Goal: Task Accomplishment & Management: Manage account settings

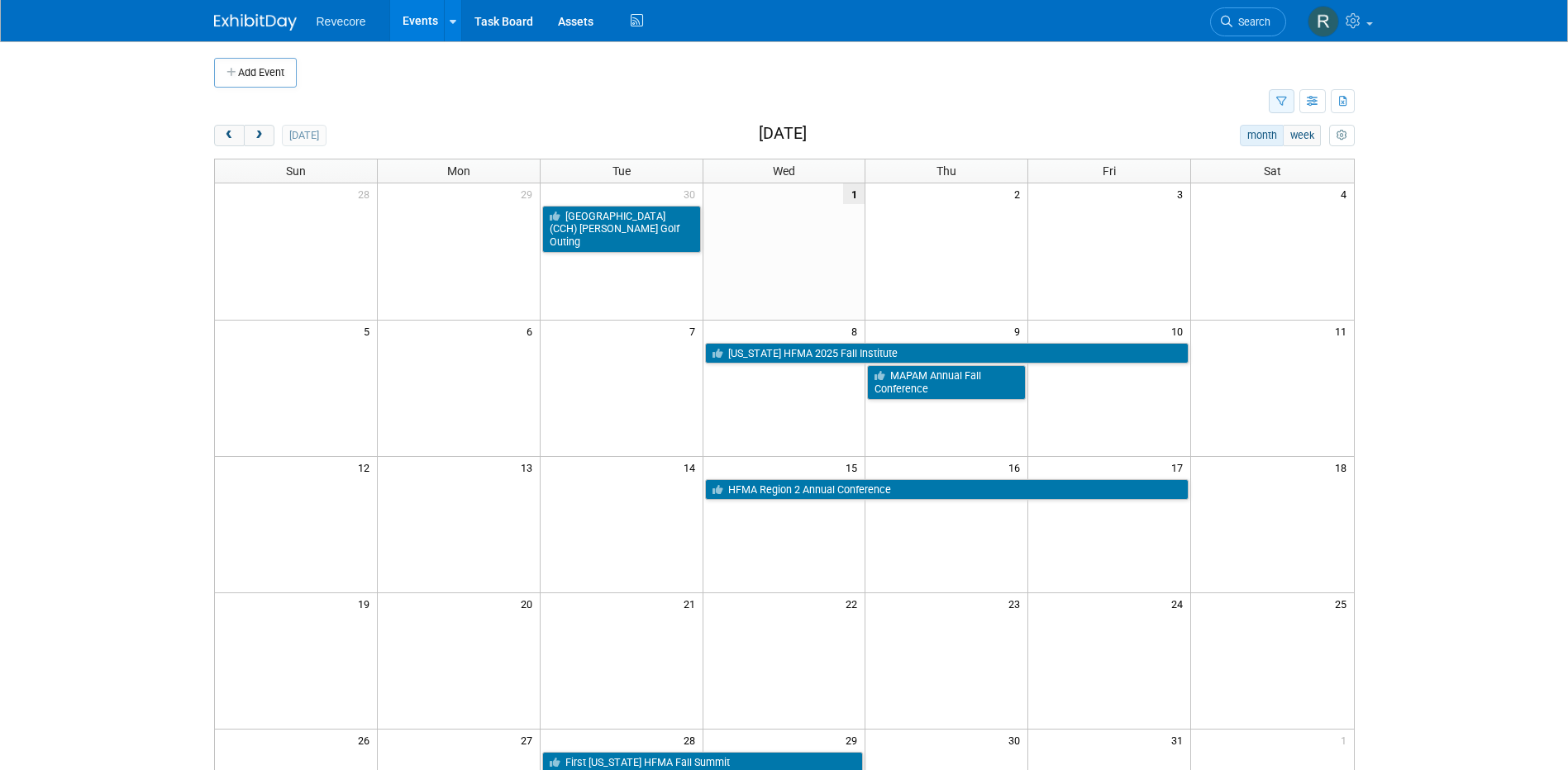
click at [1281, 107] on button "button" at bounding box center [1281, 101] width 25 height 24
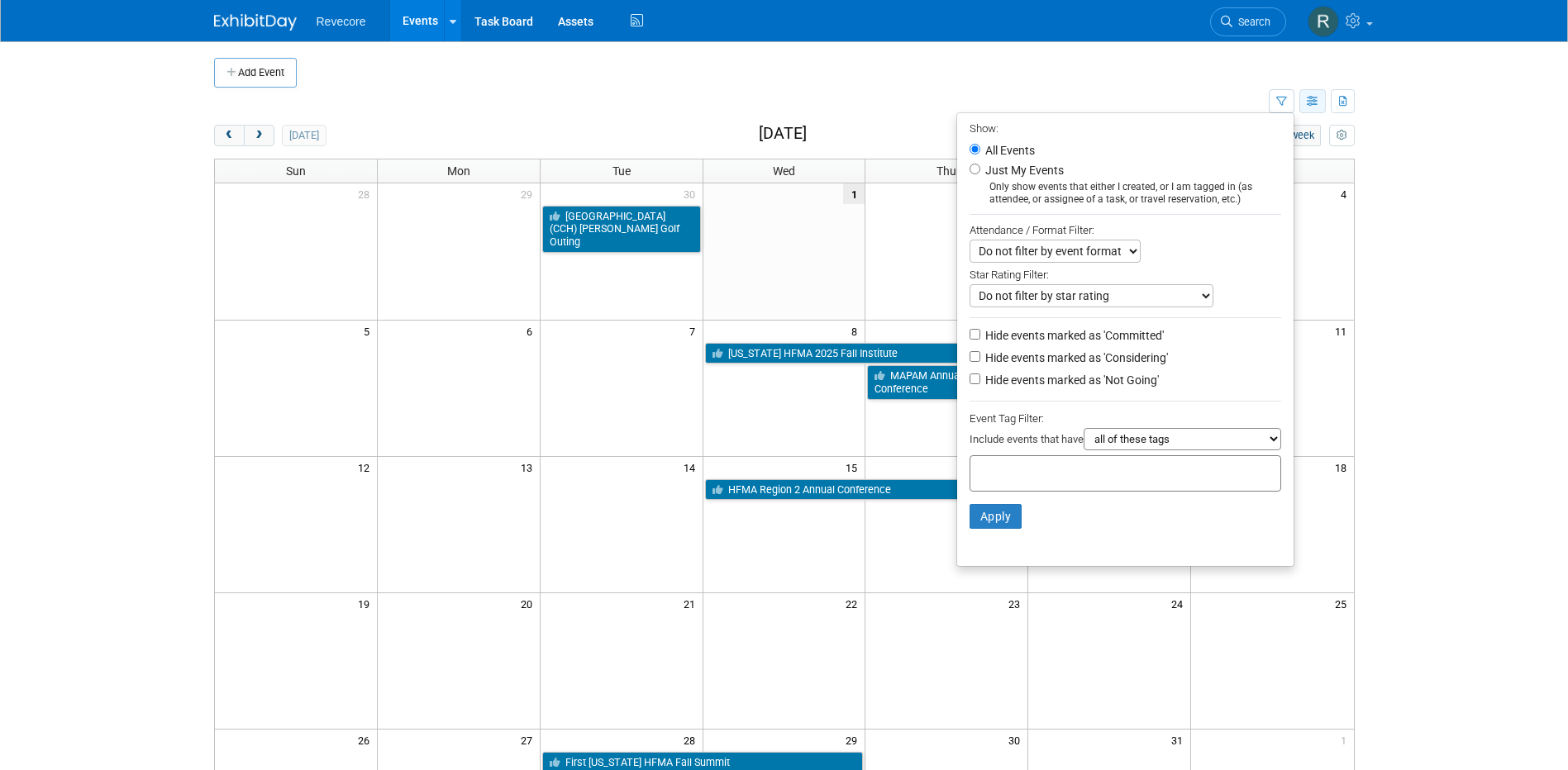
drag, startPoint x: 1322, startPoint y: 111, endPoint x: 1321, endPoint y: 101, distance: 10.0
click at [1322, 102] on button "button" at bounding box center [1312, 101] width 26 height 24
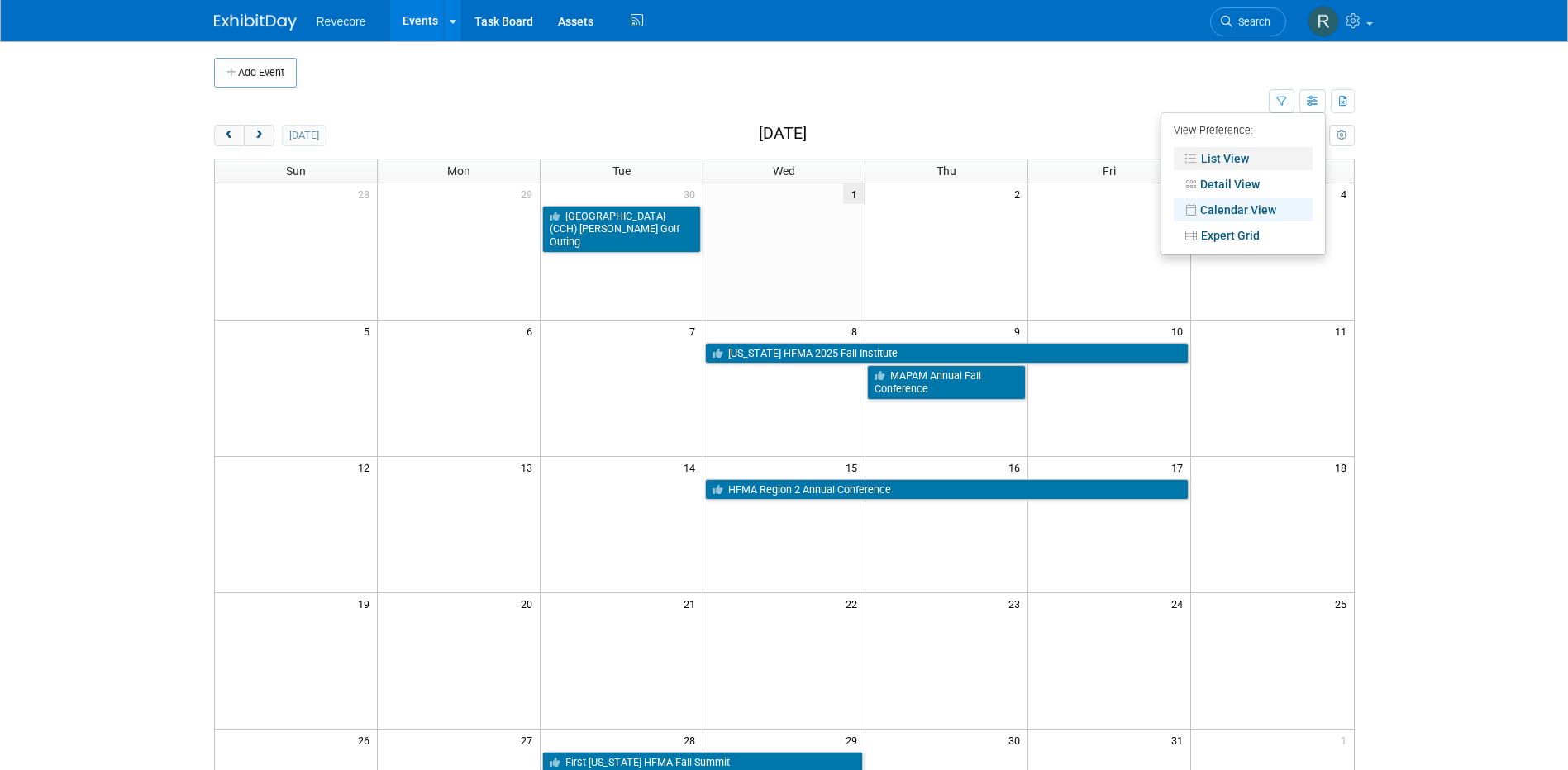
click at [1232, 150] on link "List View" at bounding box center [1243, 159] width 139 height 23
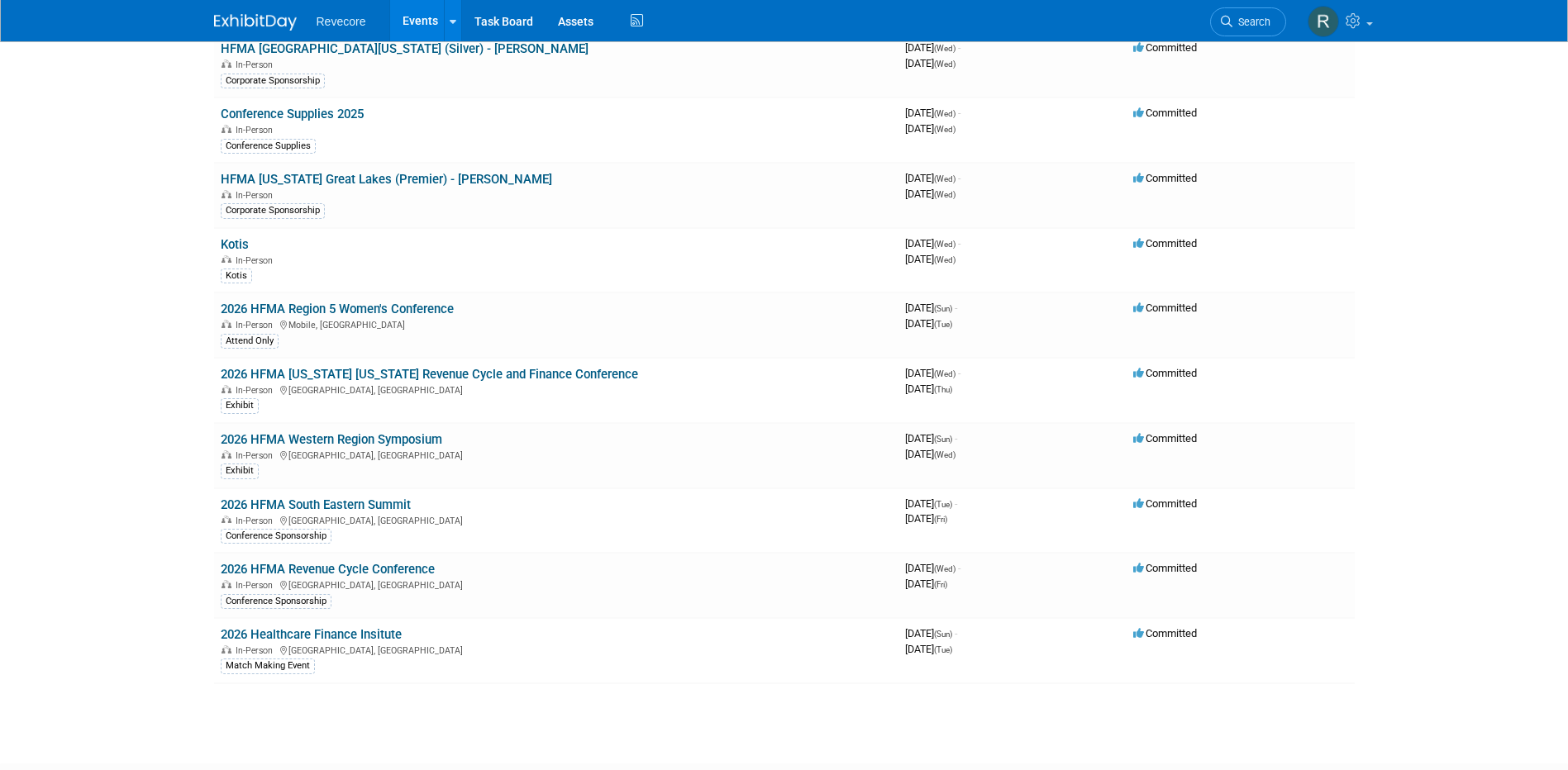
scroll to position [1487, 0]
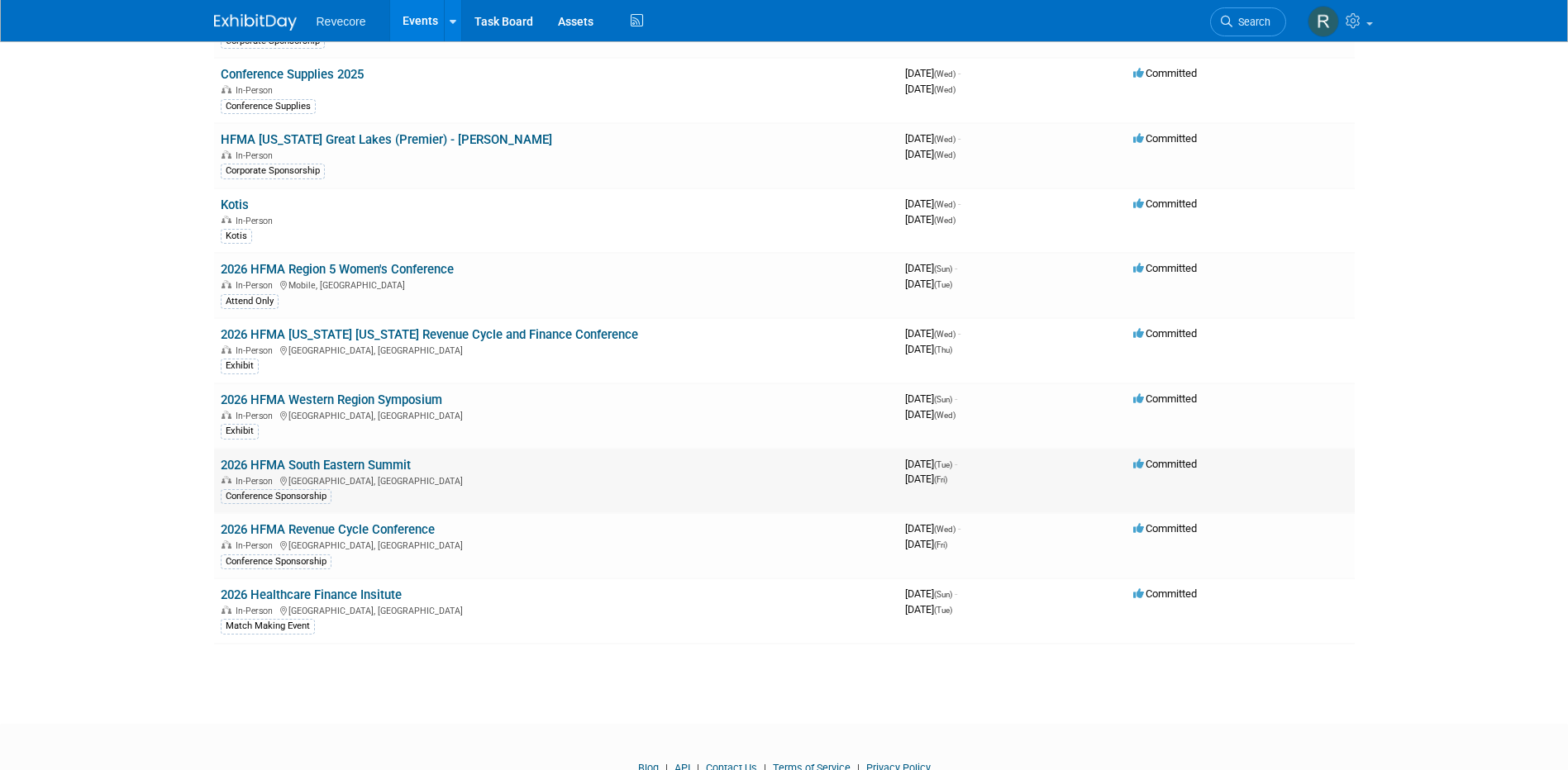
click at [348, 463] on link "2026 HFMA South Eastern Summit" at bounding box center [315, 465] width 190 height 15
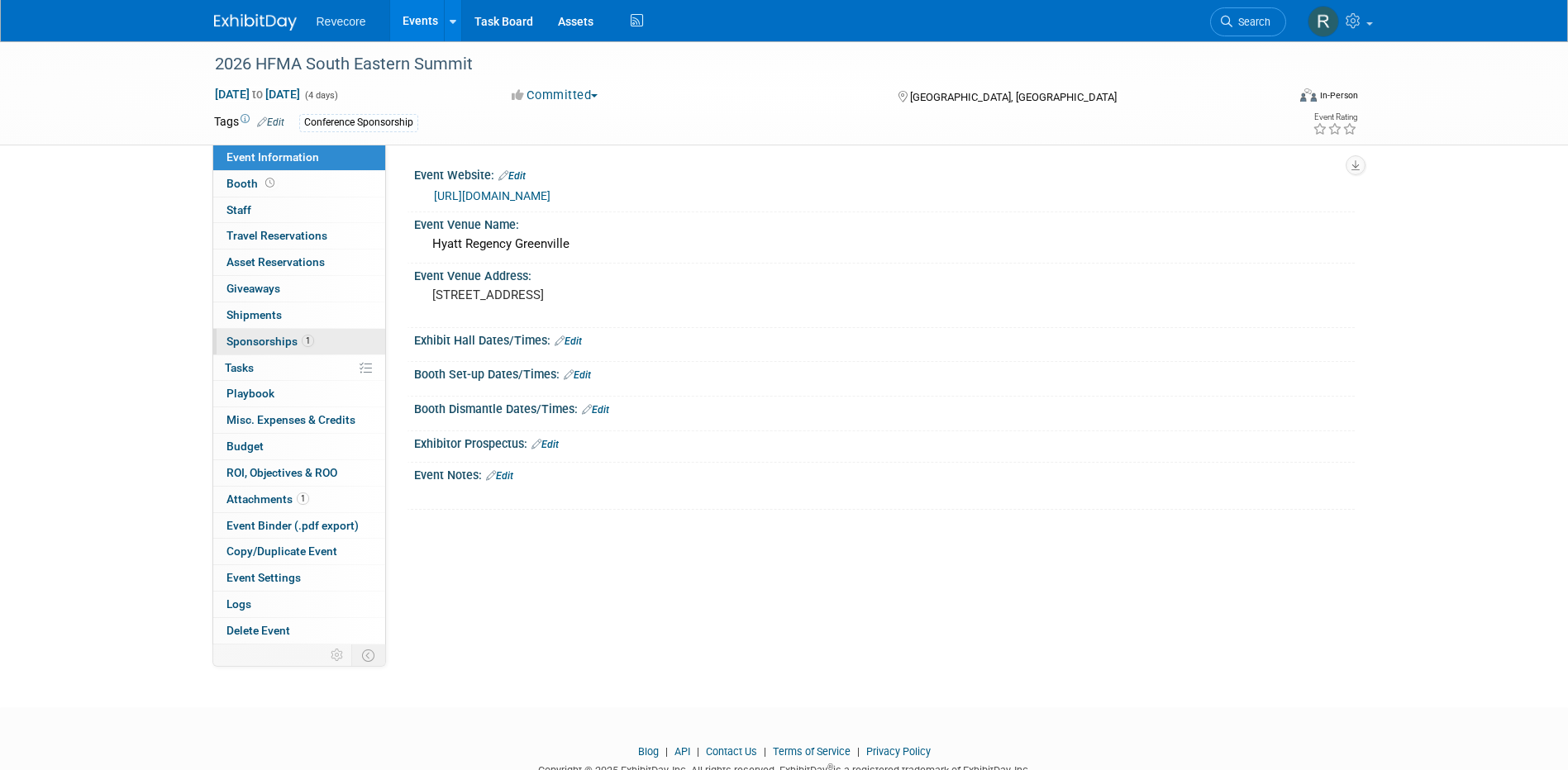
click at [307, 342] on span "1" at bounding box center [308, 341] width 13 height 13
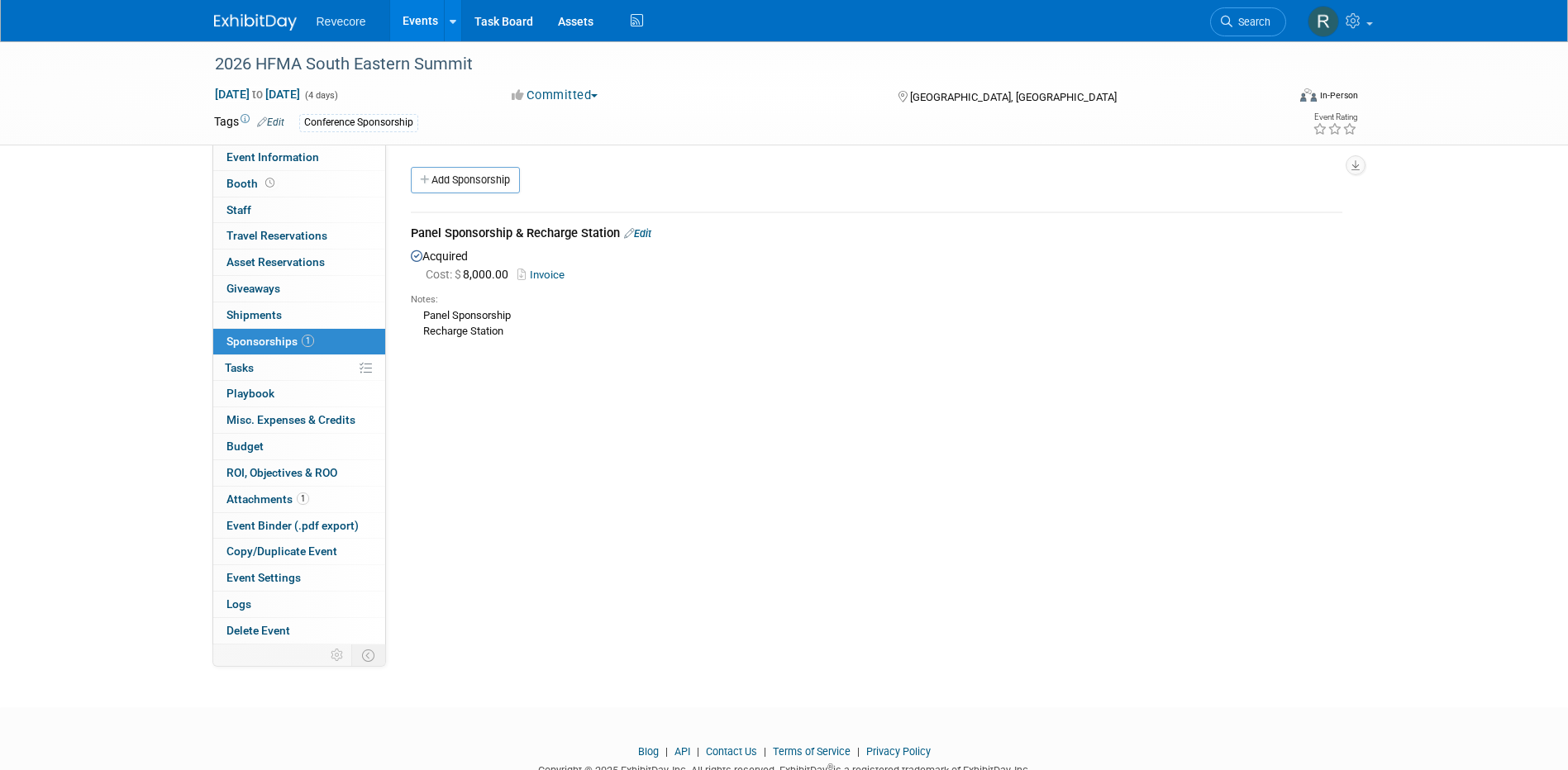
click at [289, 498] on span "Attachments 1" at bounding box center [268, 499] width 83 height 14
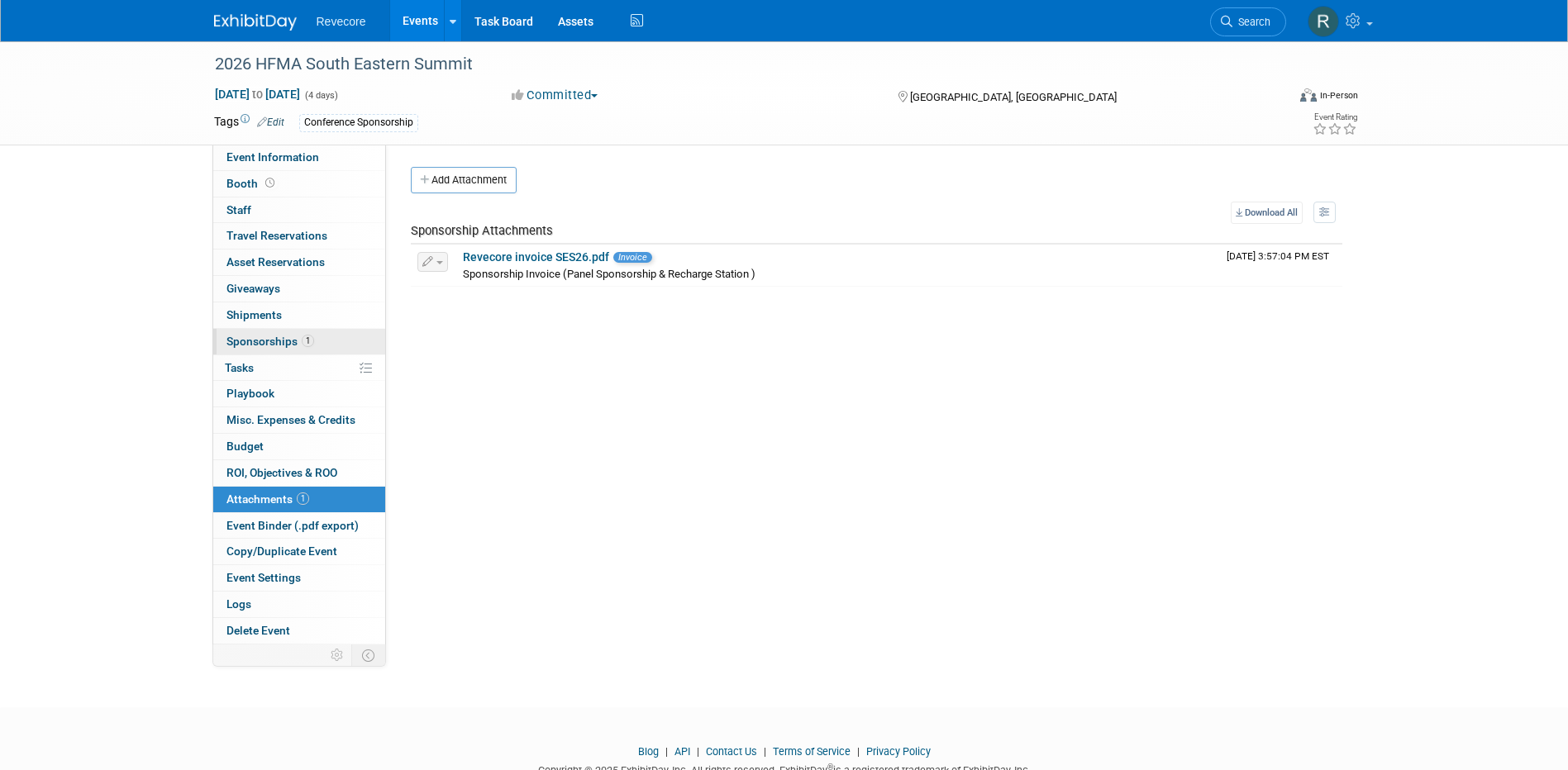
click at [315, 337] on link "1 Sponsorships 1" at bounding box center [299, 342] width 172 height 25
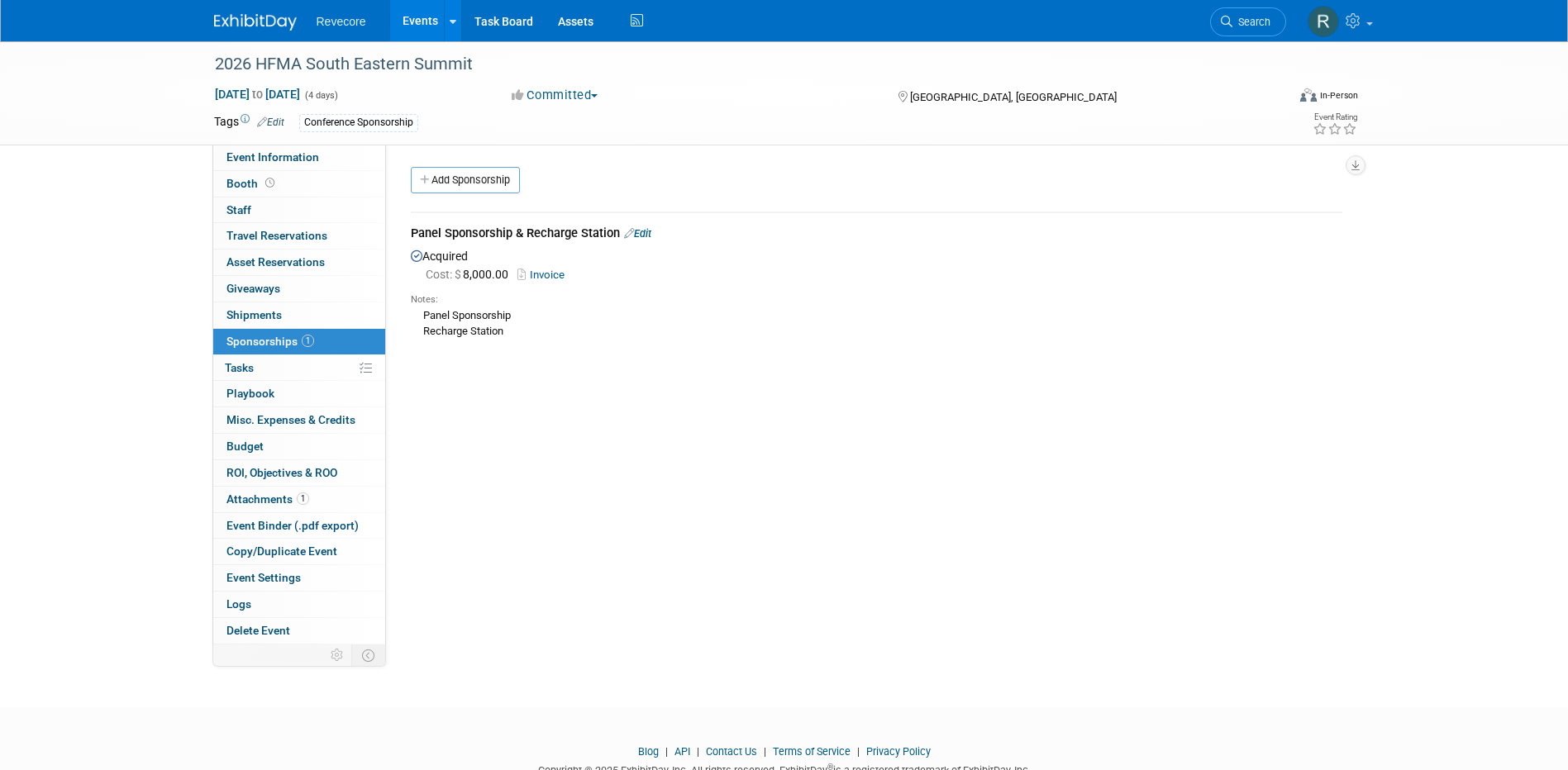
drag, startPoint x: 525, startPoint y: 335, endPoint x: 417, endPoint y: 315, distance: 109.8
click at [417, 315] on div "Panel Sponsorship Recharge Station" at bounding box center [877, 322] width 931 height 32
drag, startPoint x: 417, startPoint y: 315, endPoint x: 492, endPoint y: 317, distance: 75.0
copy div "Panel Sponsorship Recharge Station"
click at [561, 329] on div "Panel Sponsorship Recharge Station" at bounding box center [877, 322] width 931 height 32
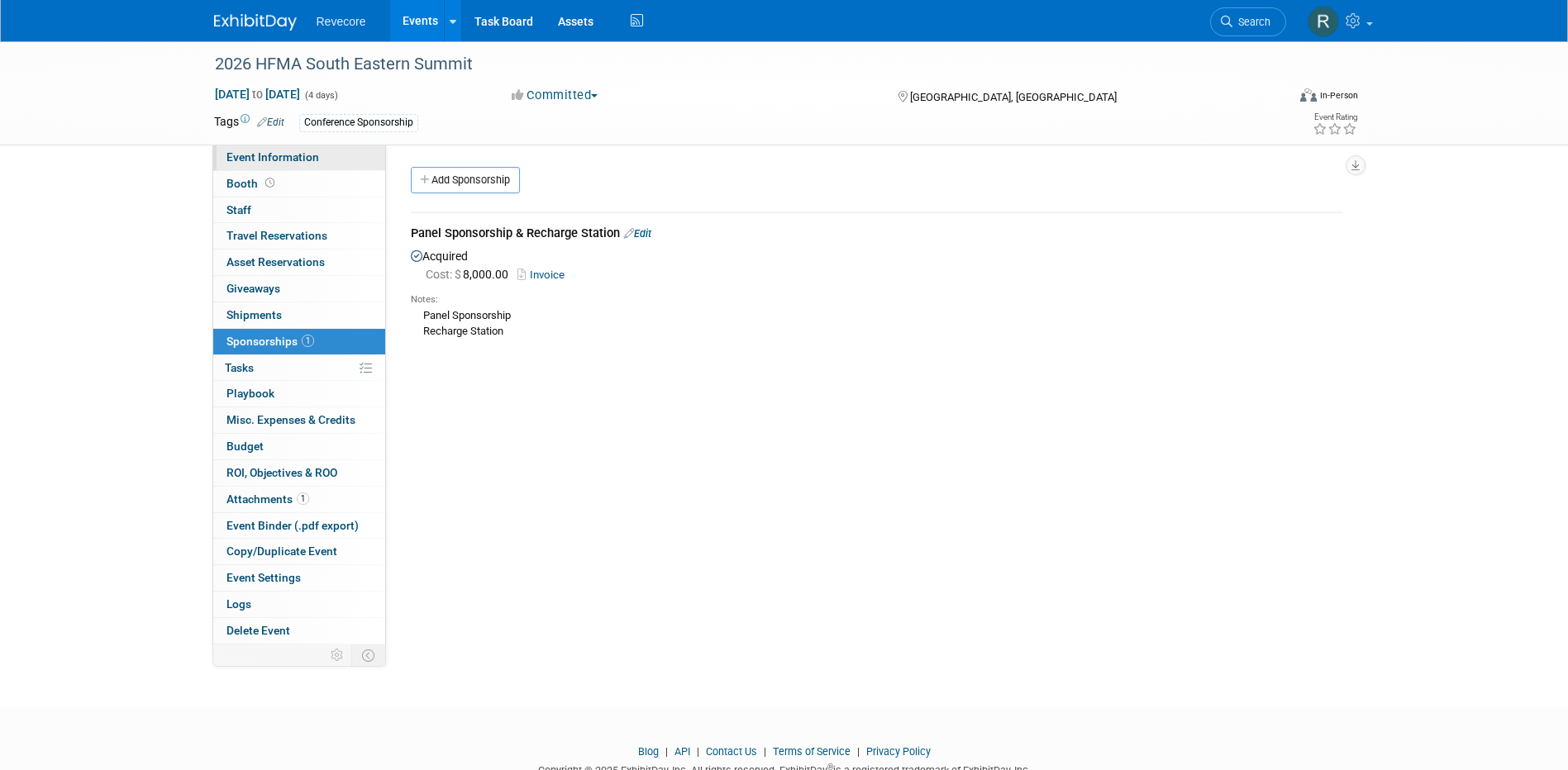
click at [283, 148] on link "Event Information" at bounding box center [299, 157] width 172 height 25
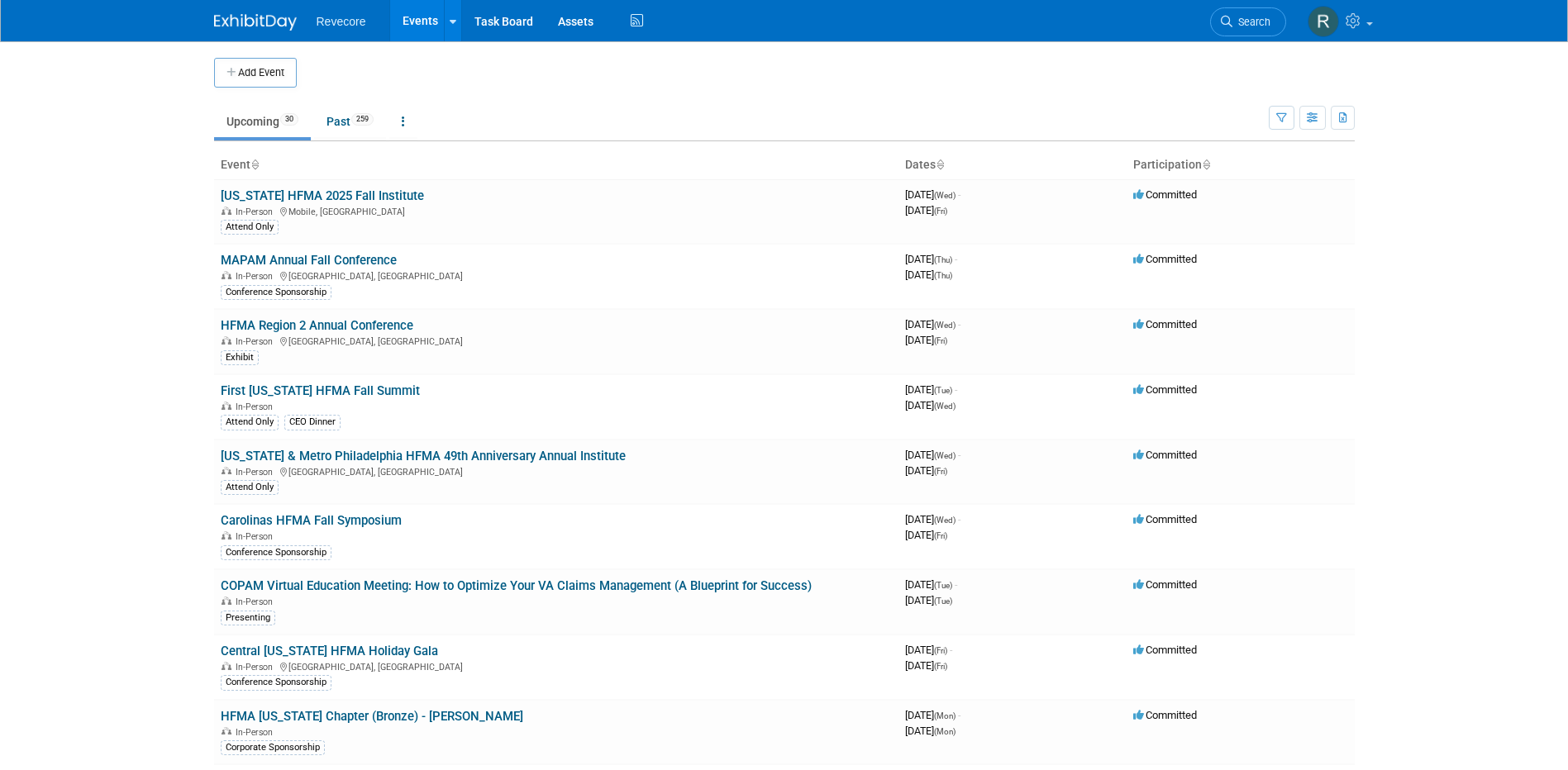
click at [82, 192] on body "Revecore Events Add Event Bulk Upload Events Shareable Event Boards Recently Vi…" at bounding box center [784, 385] width 1568 height 770
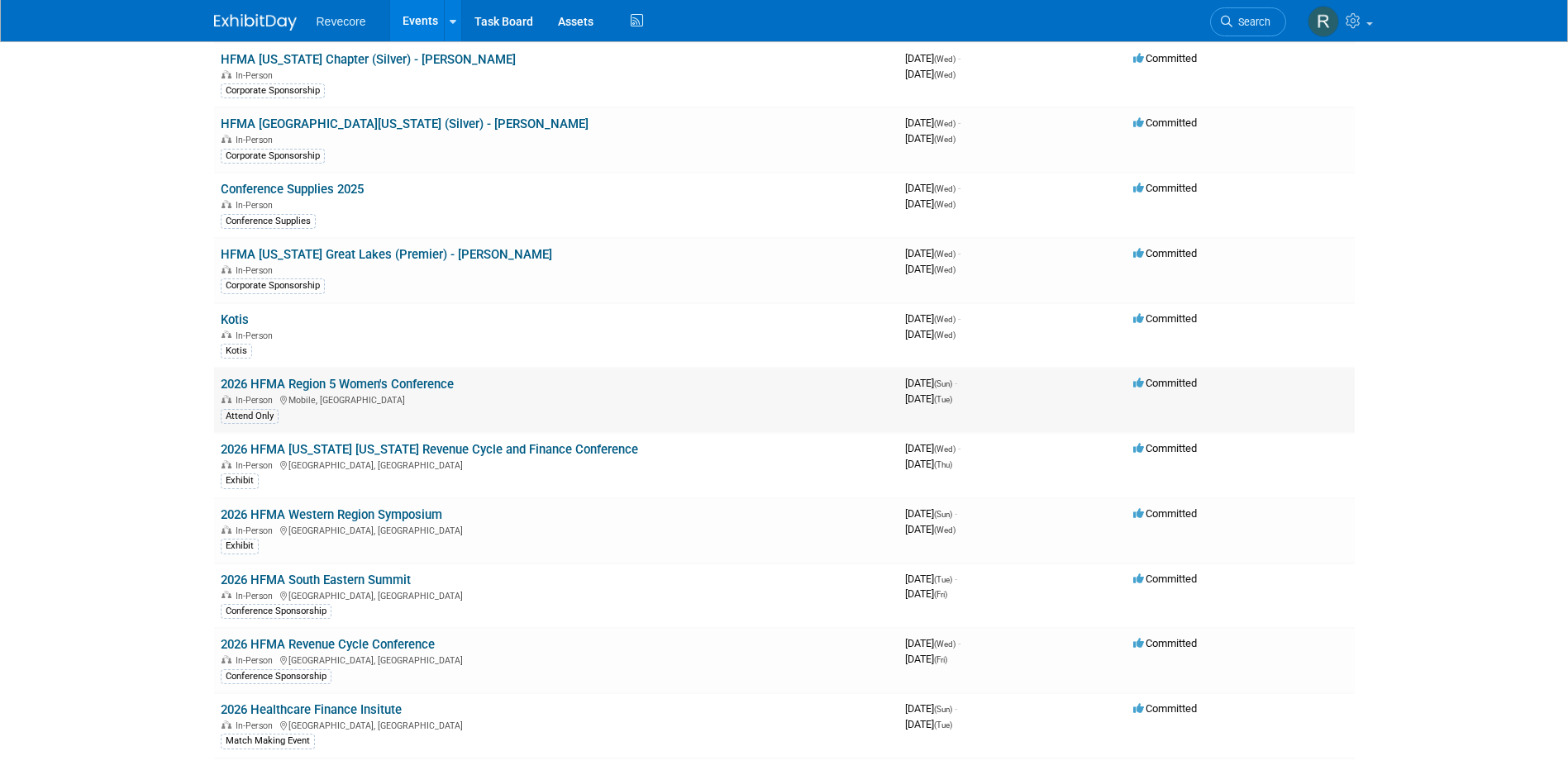
click at [420, 390] on link "2026 HFMA Region 5 Women's Conference" at bounding box center [337, 384] width 233 height 15
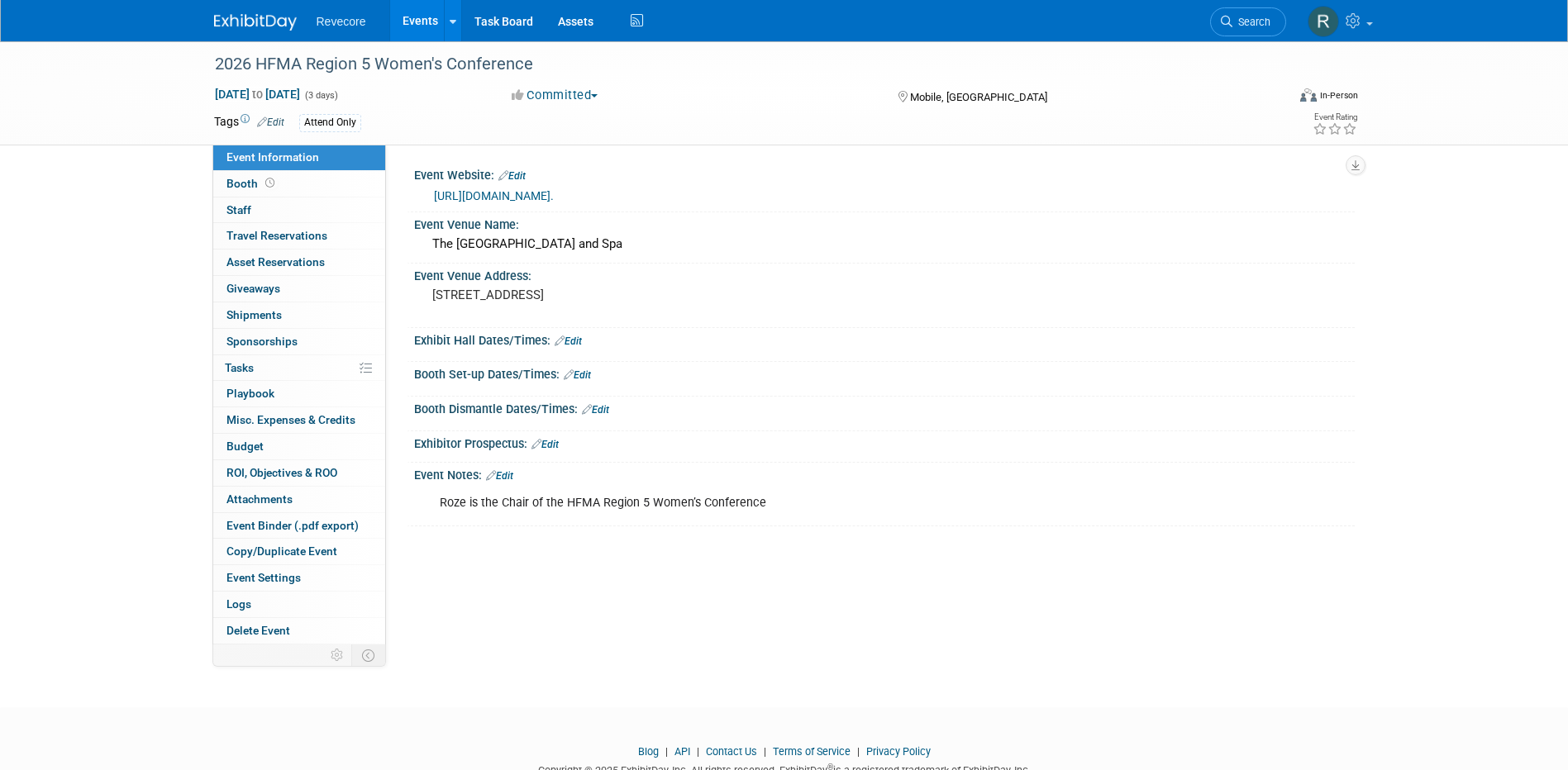
click at [328, 168] on link "Event Information" at bounding box center [299, 157] width 172 height 25
click at [313, 185] on link "Booth" at bounding box center [299, 183] width 172 height 25
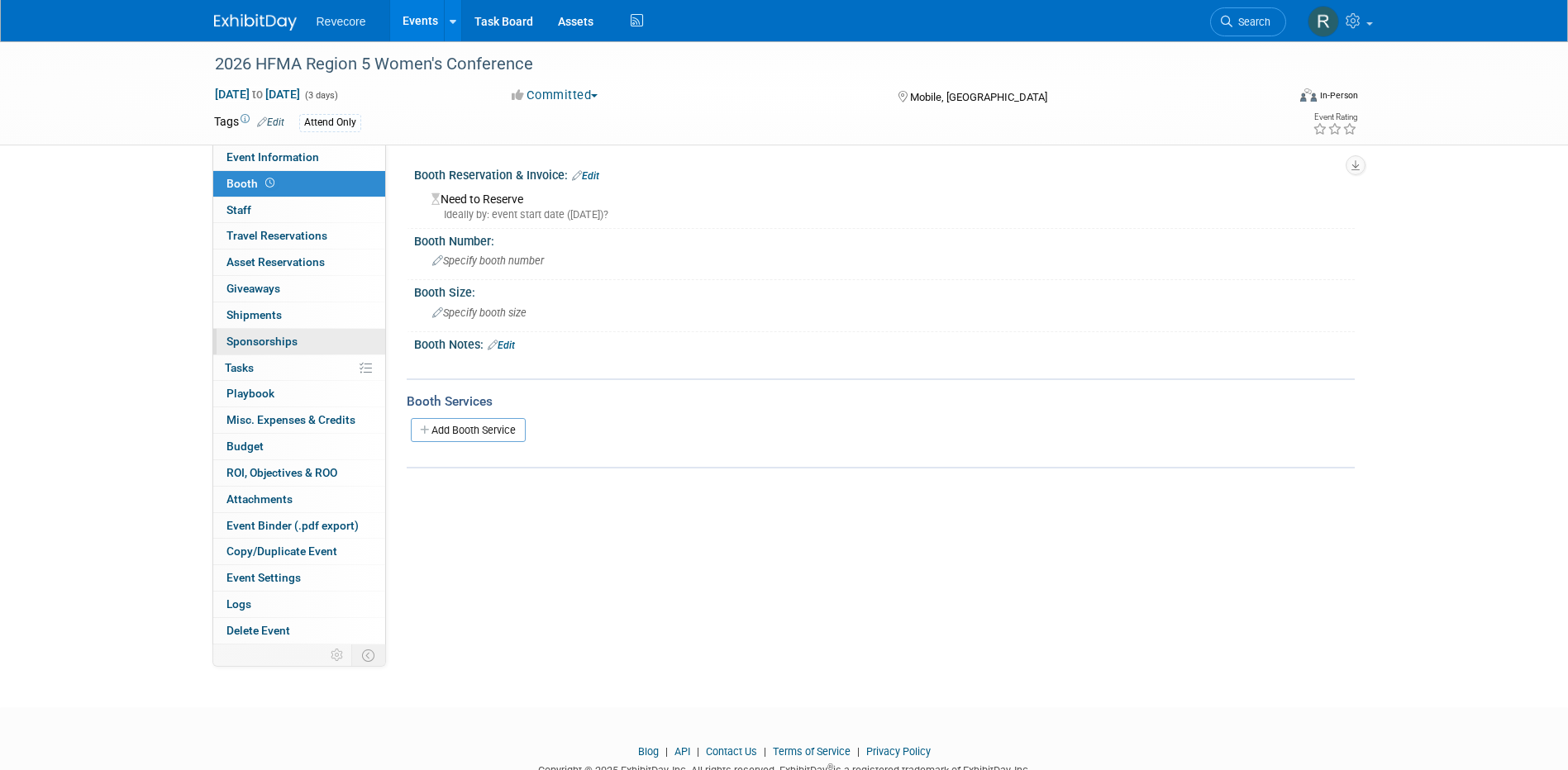
click at [303, 343] on link "0 Sponsorships 0" at bounding box center [299, 342] width 172 height 25
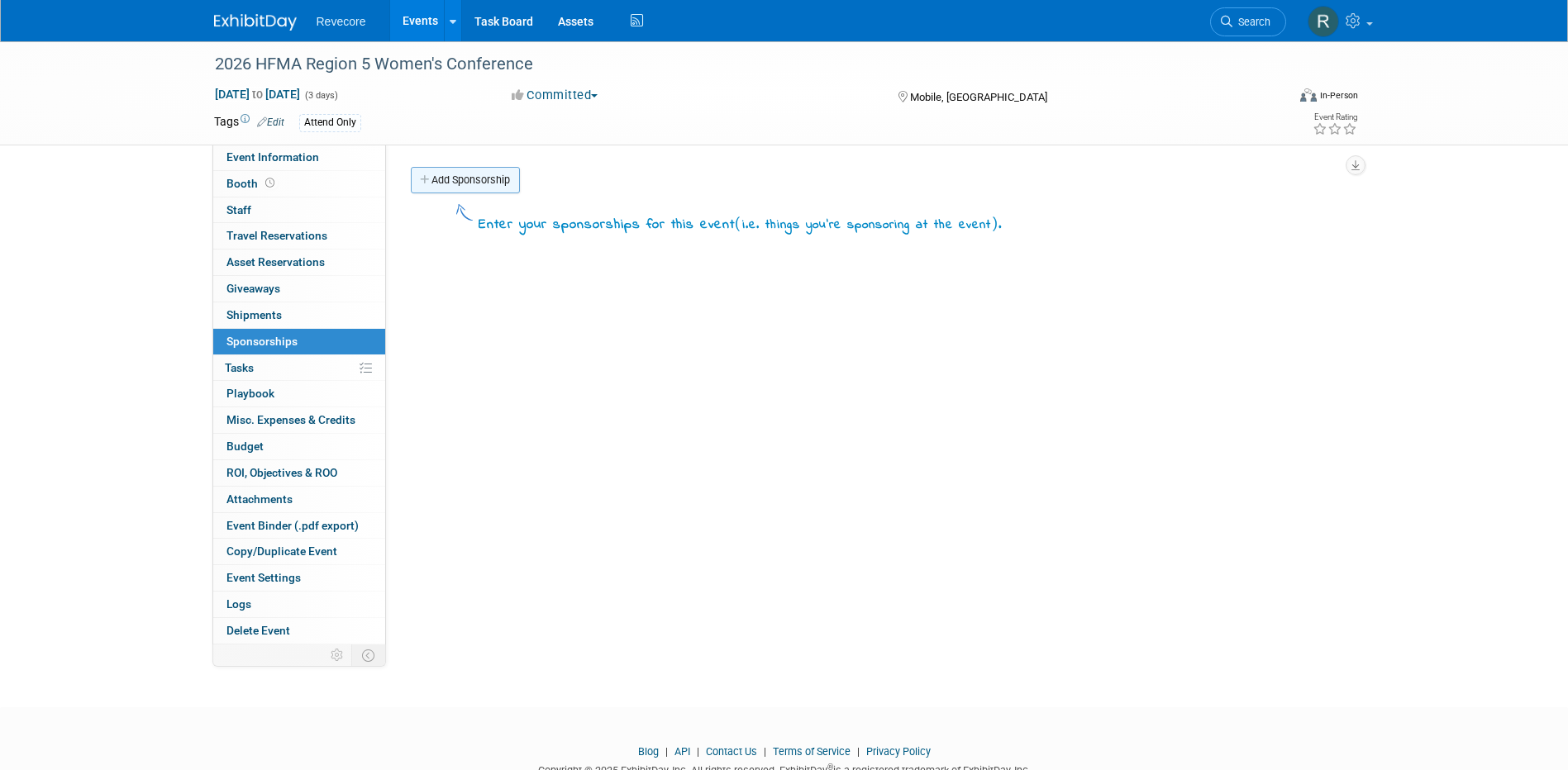
click at [489, 185] on link "Add Sponsorship" at bounding box center [466, 180] width 109 height 26
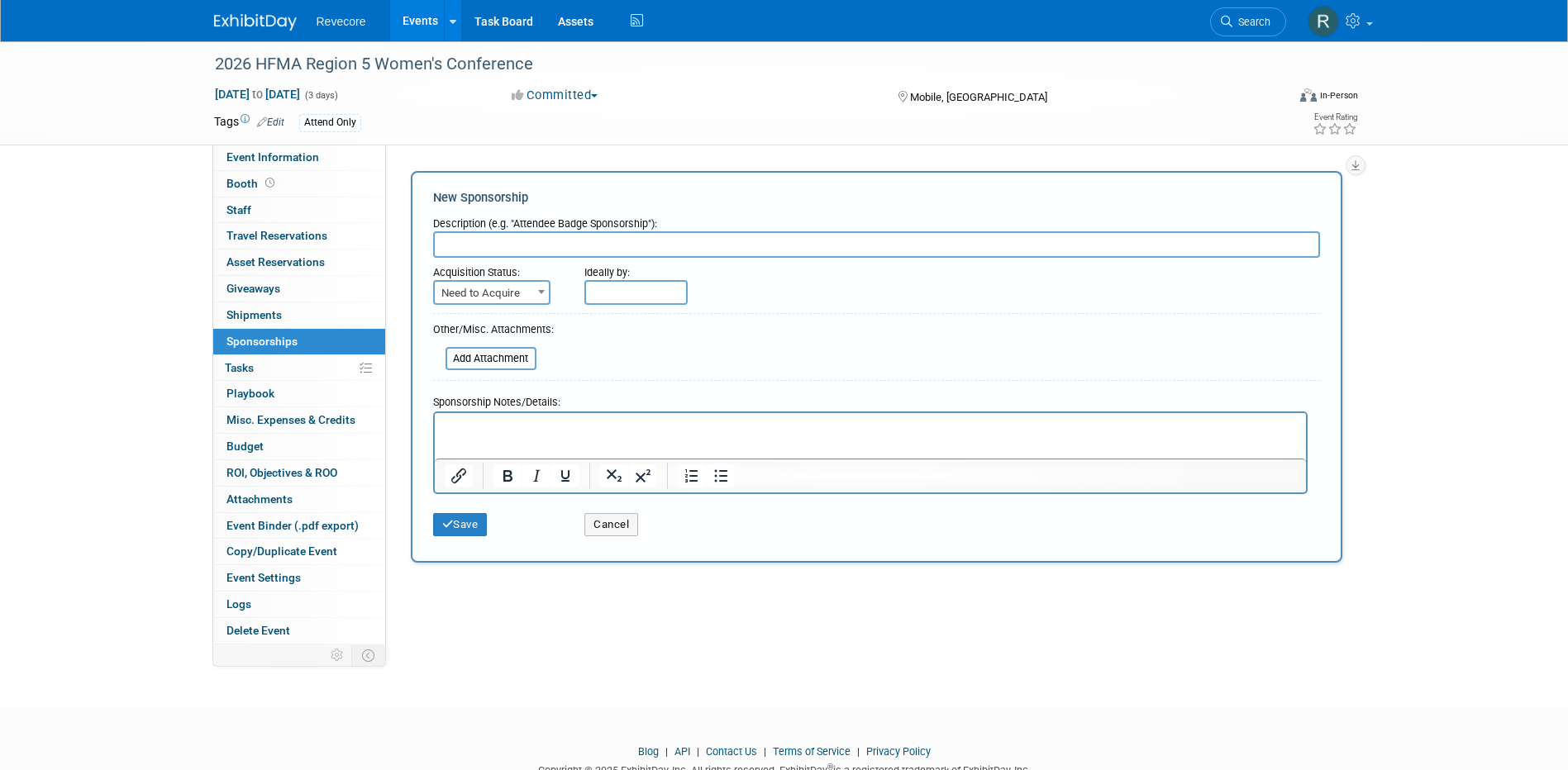
click at [524, 282] on span "Need to Acquire" at bounding box center [491, 294] width 114 height 23
click at [510, 296] on span "Need to Acquire" at bounding box center [491, 294] width 114 height 23
select select "2"
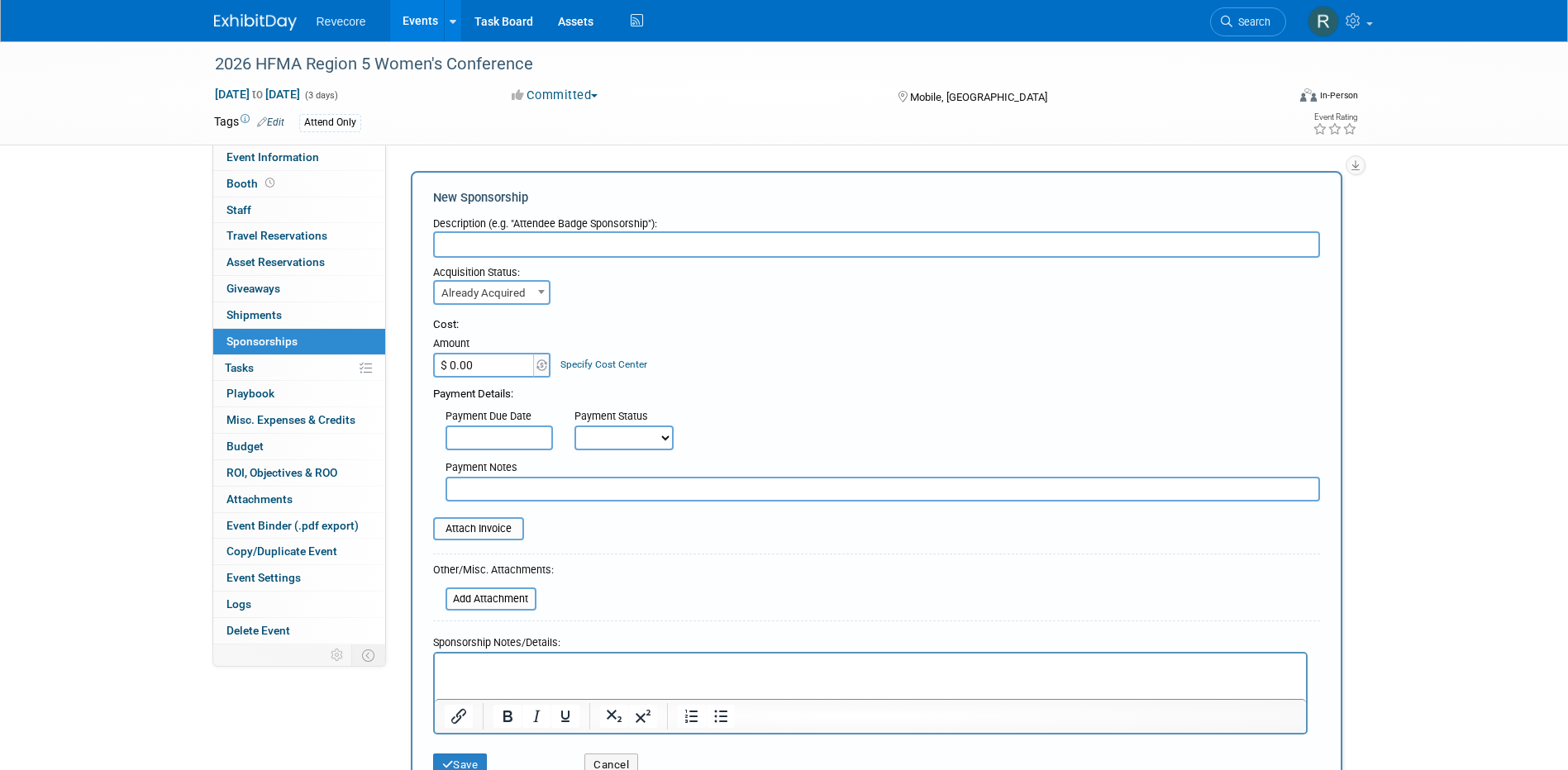
drag, startPoint x: 498, startPoint y: 316, endPoint x: 492, endPoint y: 339, distance: 23.8
click at [498, 318] on div "Cost:" at bounding box center [877, 325] width 887 height 16
click at [487, 352] on input "$ 0.00" at bounding box center [485, 364] width 103 height 24
type input "$ 1,750.00"
click at [815, 310] on div "Cost: Amount $ 1,750.00 Specify Cost Center Cost Center -- Not Specified --" at bounding box center [877, 402] width 887 height 196
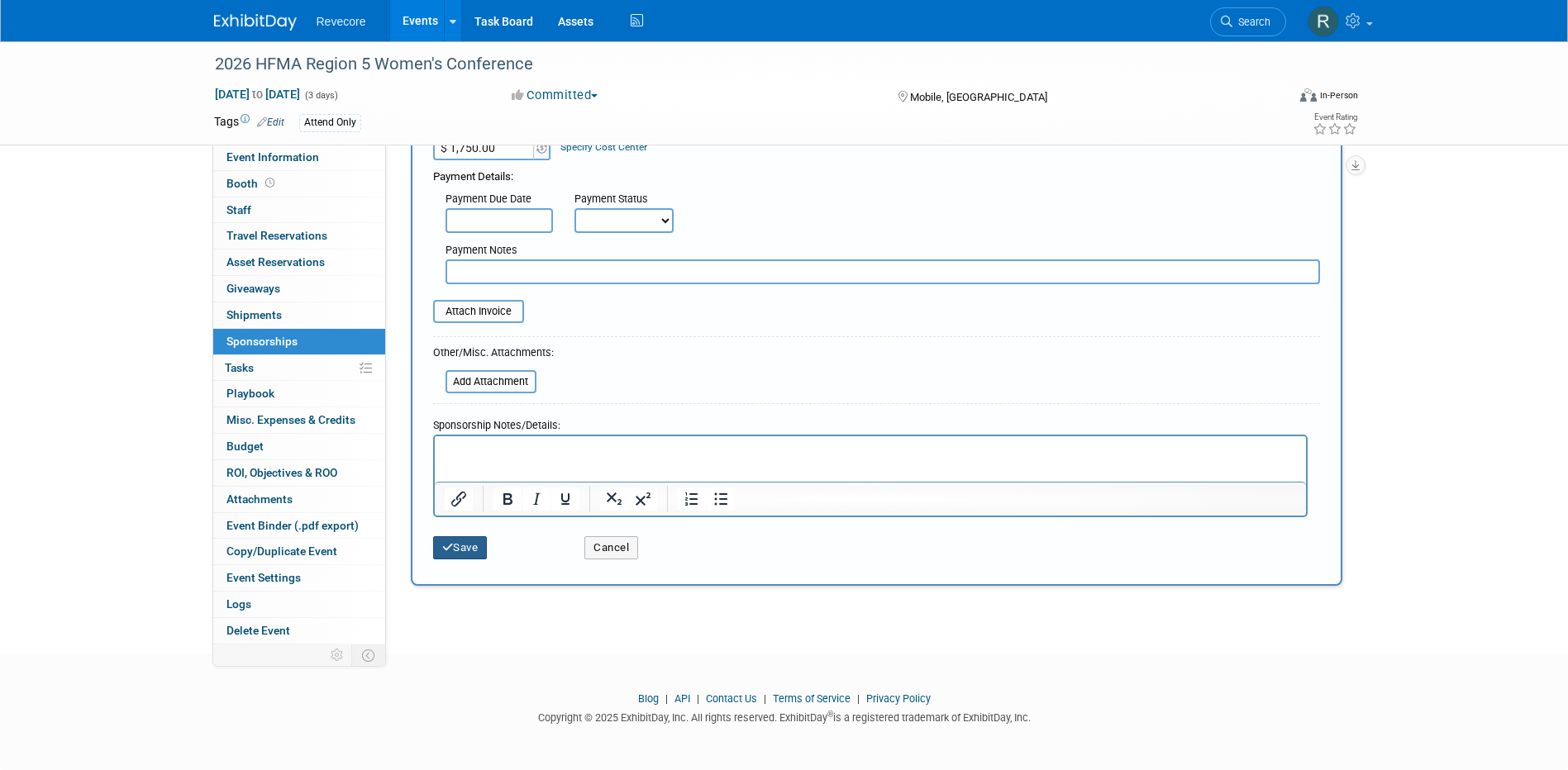
click at [475, 551] on button "Save" at bounding box center [461, 547] width 55 height 23
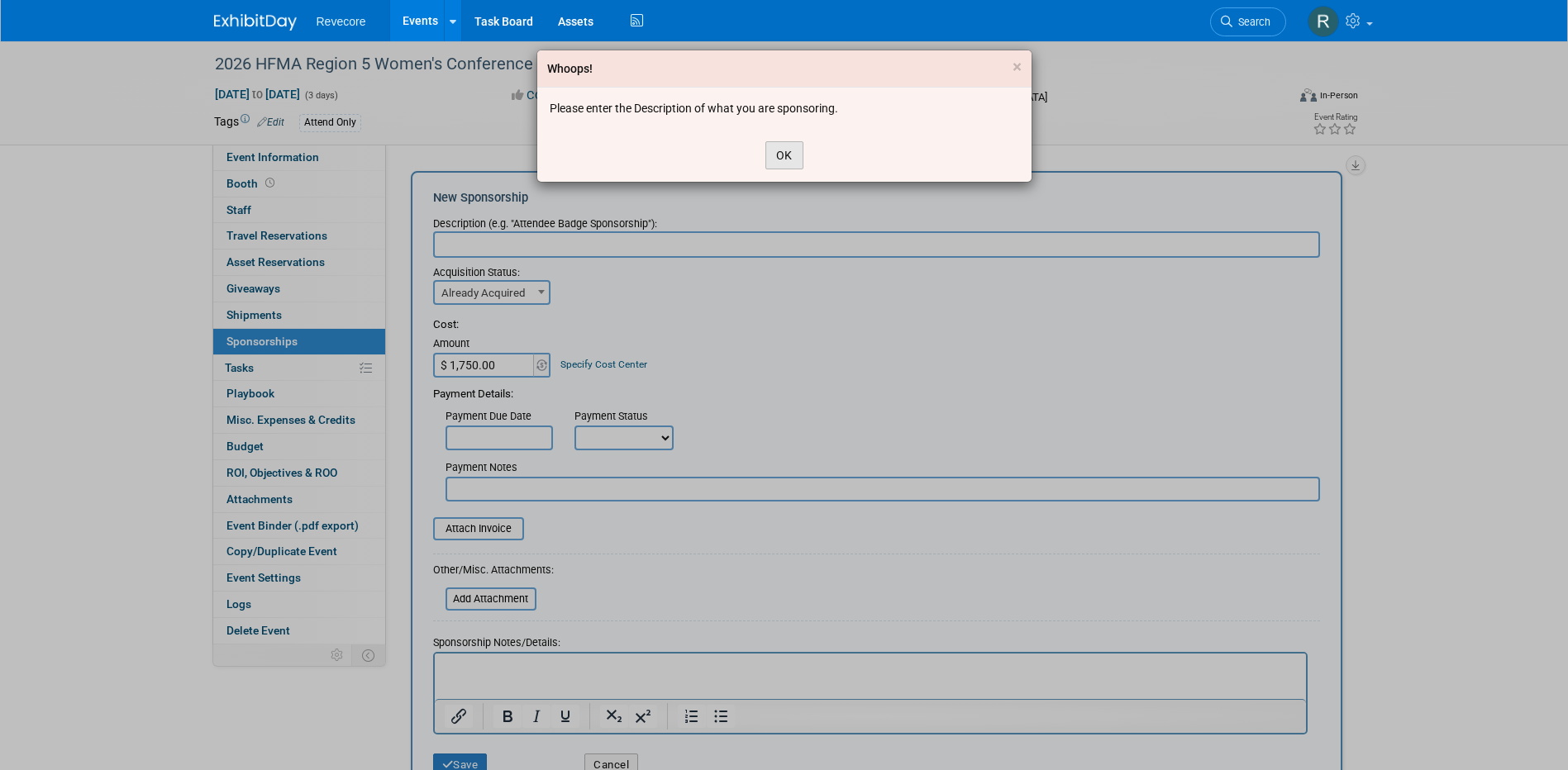
click at [795, 151] on button "OK" at bounding box center [784, 155] width 38 height 28
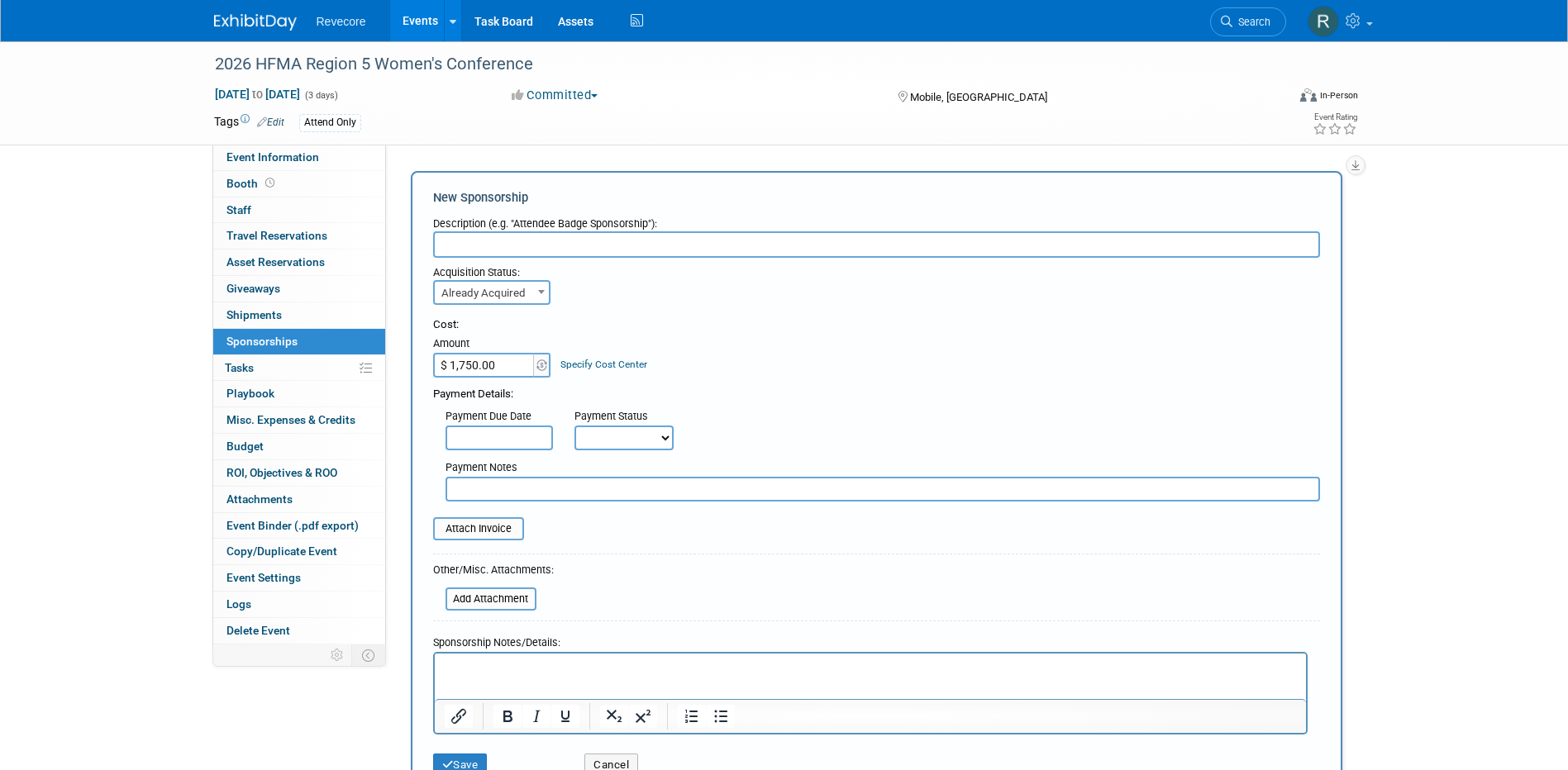
click at [511, 250] on input "text" at bounding box center [877, 244] width 887 height 26
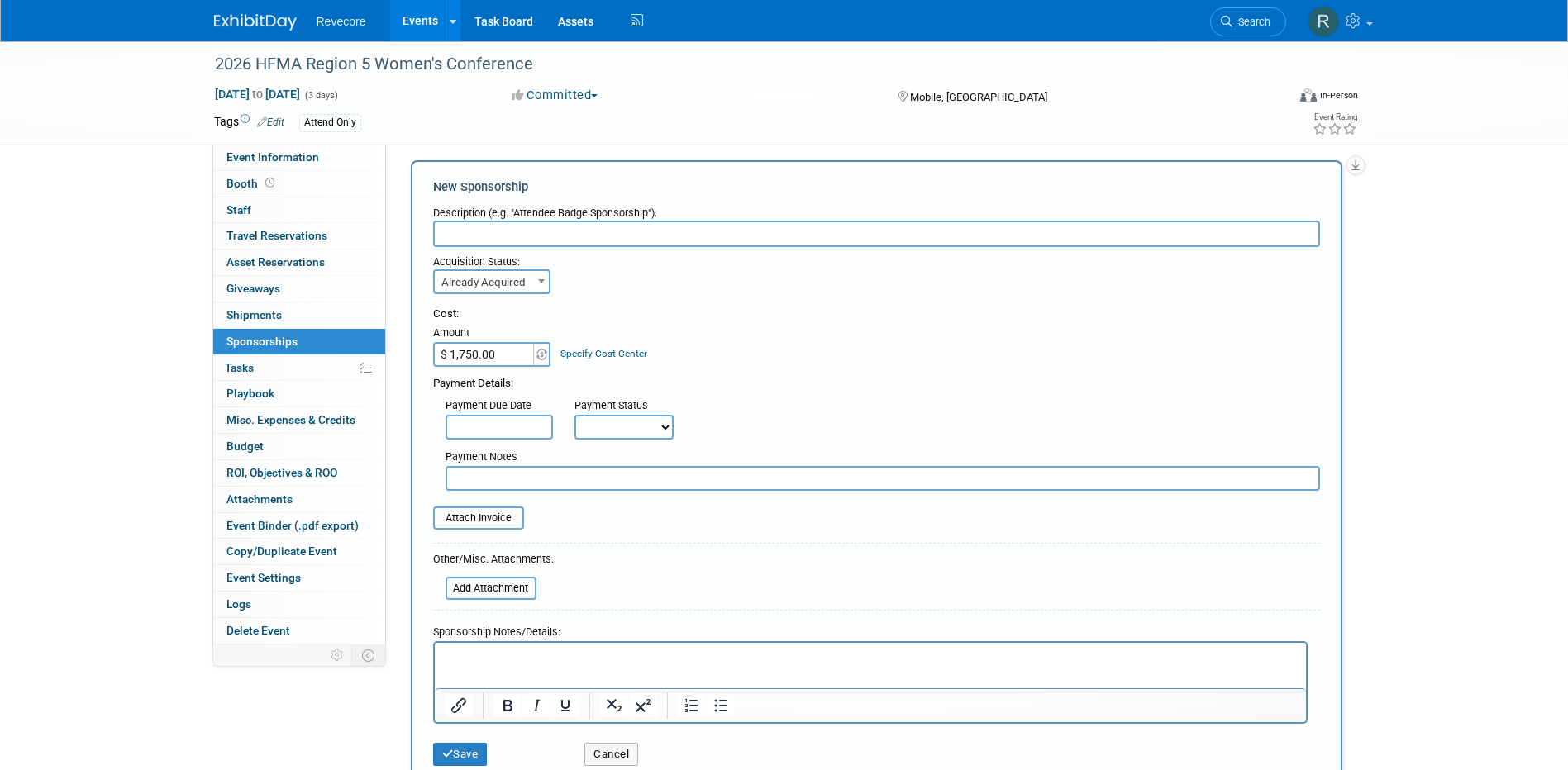
scroll to position [14, 0]
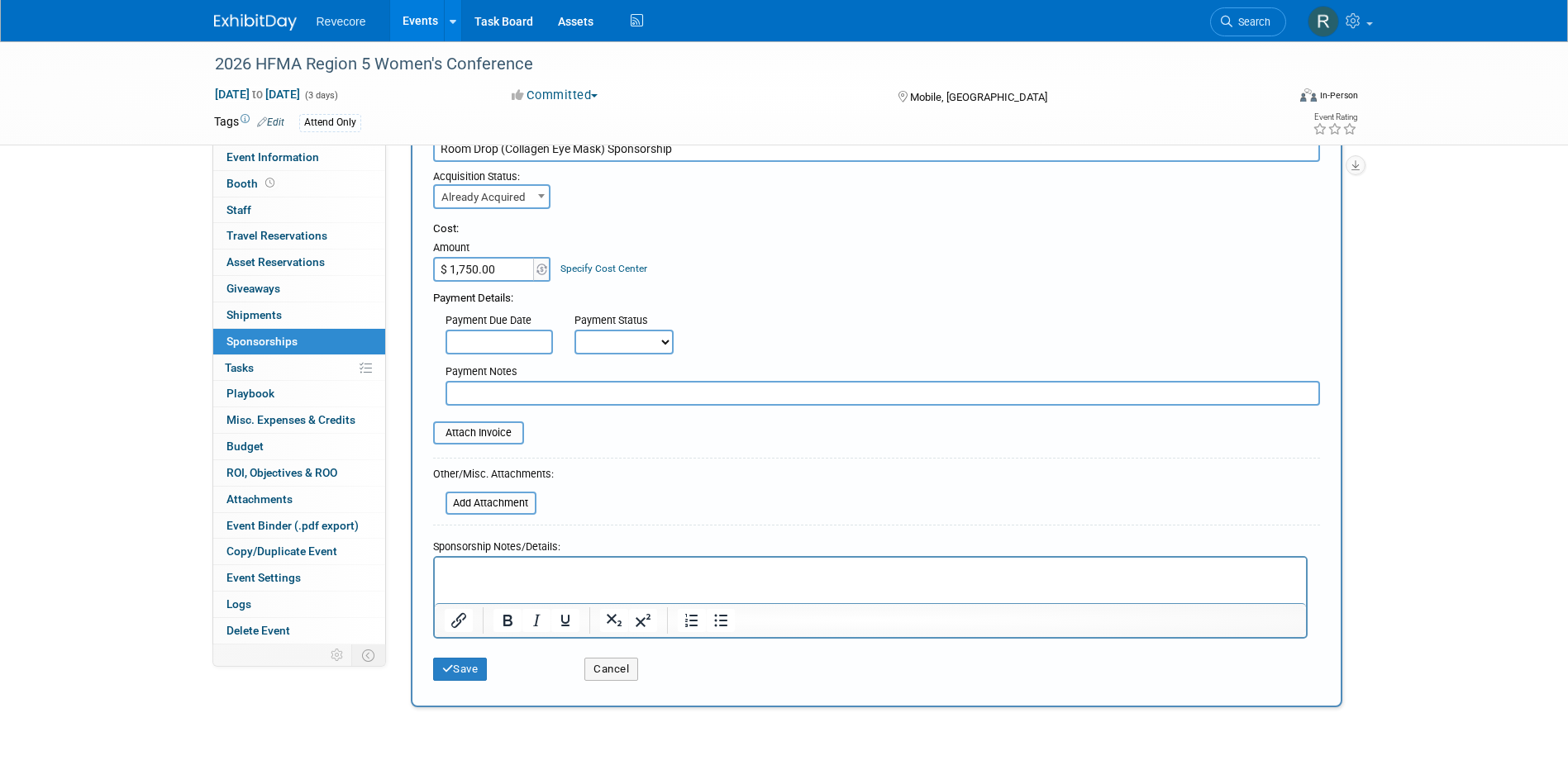
type input "Room Drop (Collagen Eye Mask) Sponsorship"
click at [487, 664] on button "Save" at bounding box center [461, 669] width 55 height 23
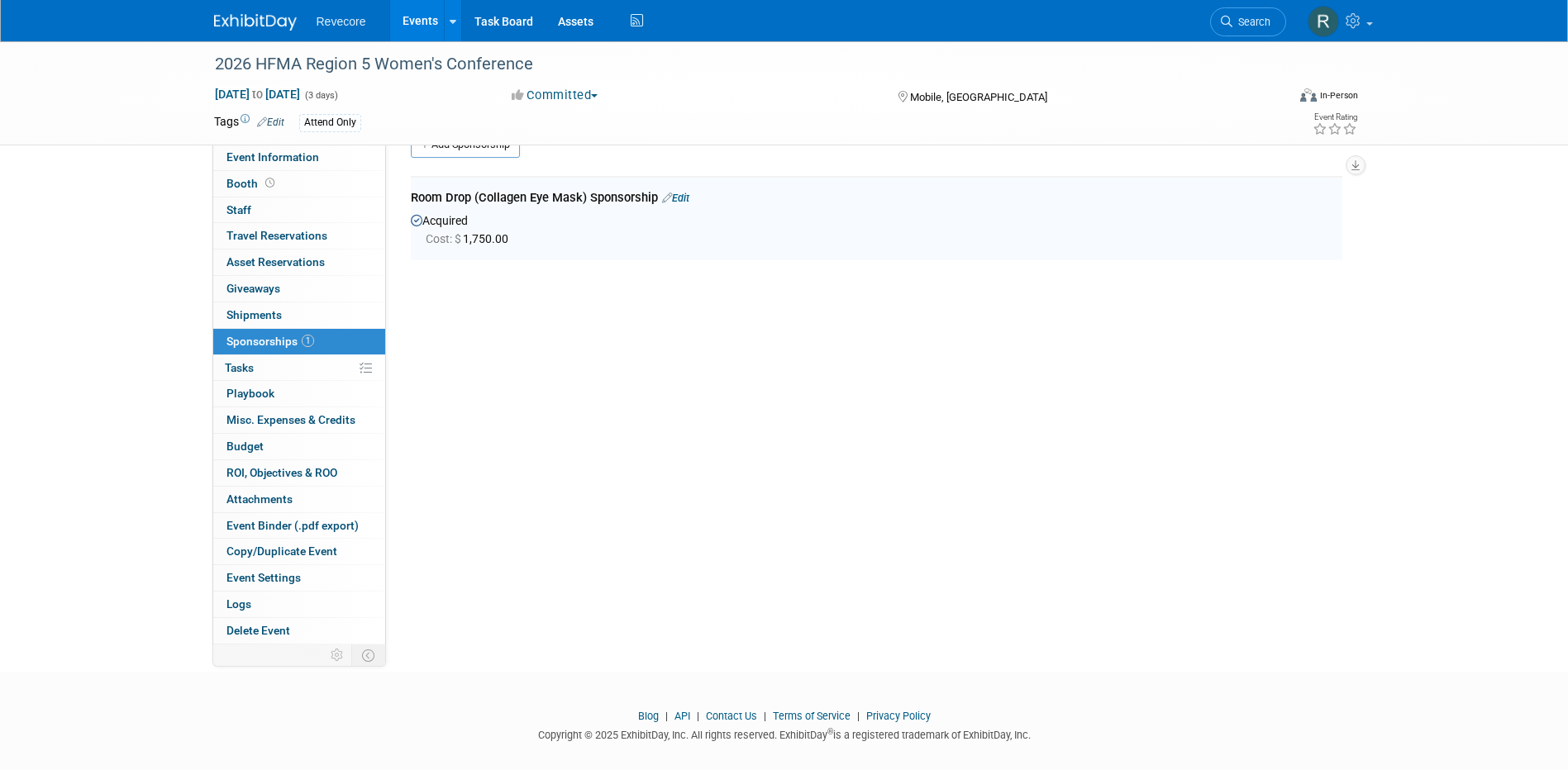
scroll to position [35, 0]
click at [1354, 40] on link at bounding box center [1339, 20] width 81 height 41
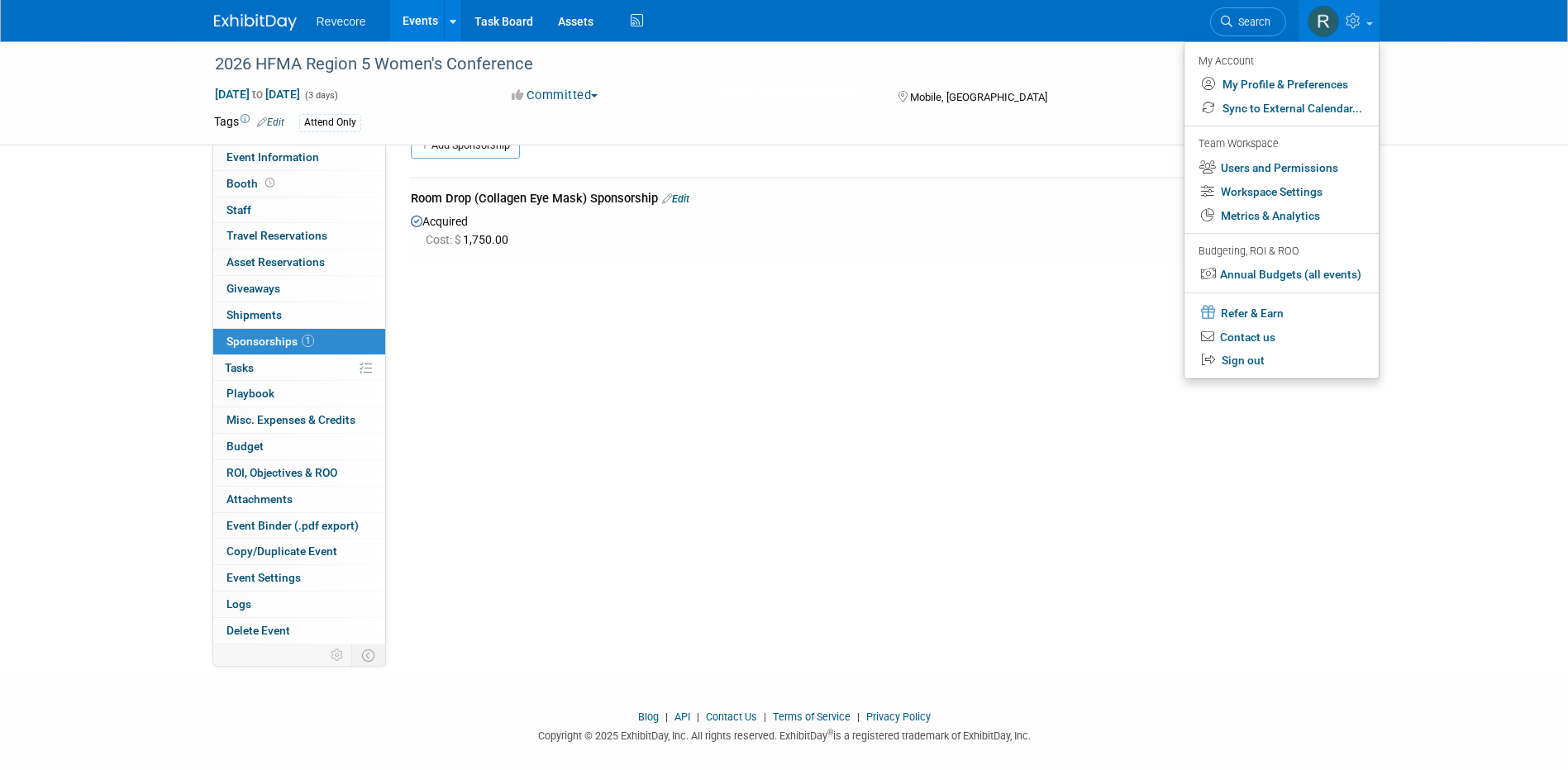
drag, startPoint x: 758, startPoint y: 334, endPoint x: 834, endPoint y: 316, distance: 78.1
click at [758, 334] on div "Event Website: Edit https://www.cvent.com/c/calendar/aeebd79f-6a32-4555-a499-0c…" at bounding box center [870, 360] width 969 height 500
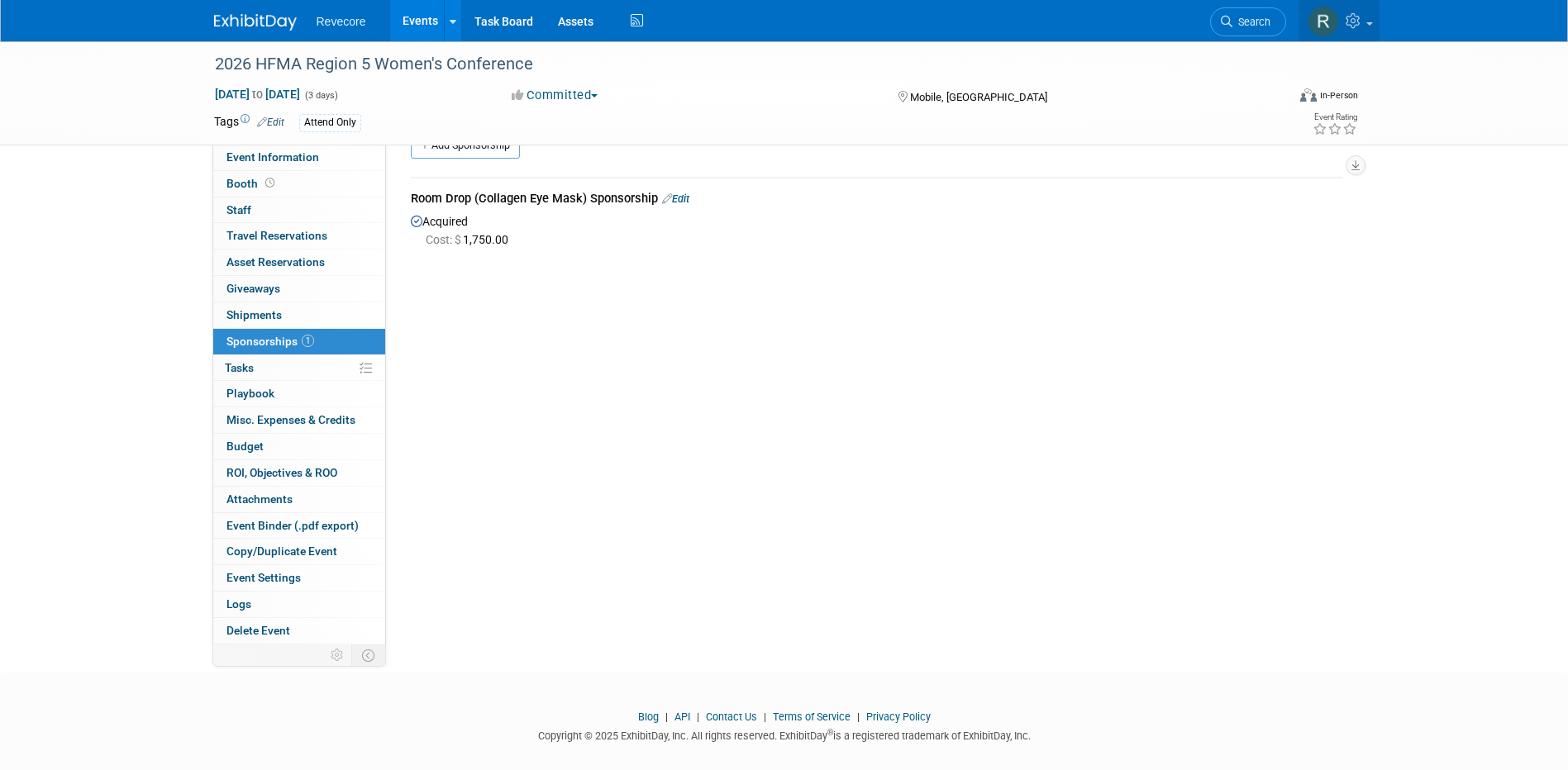
click at [1366, 31] on link at bounding box center [1339, 20] width 81 height 41
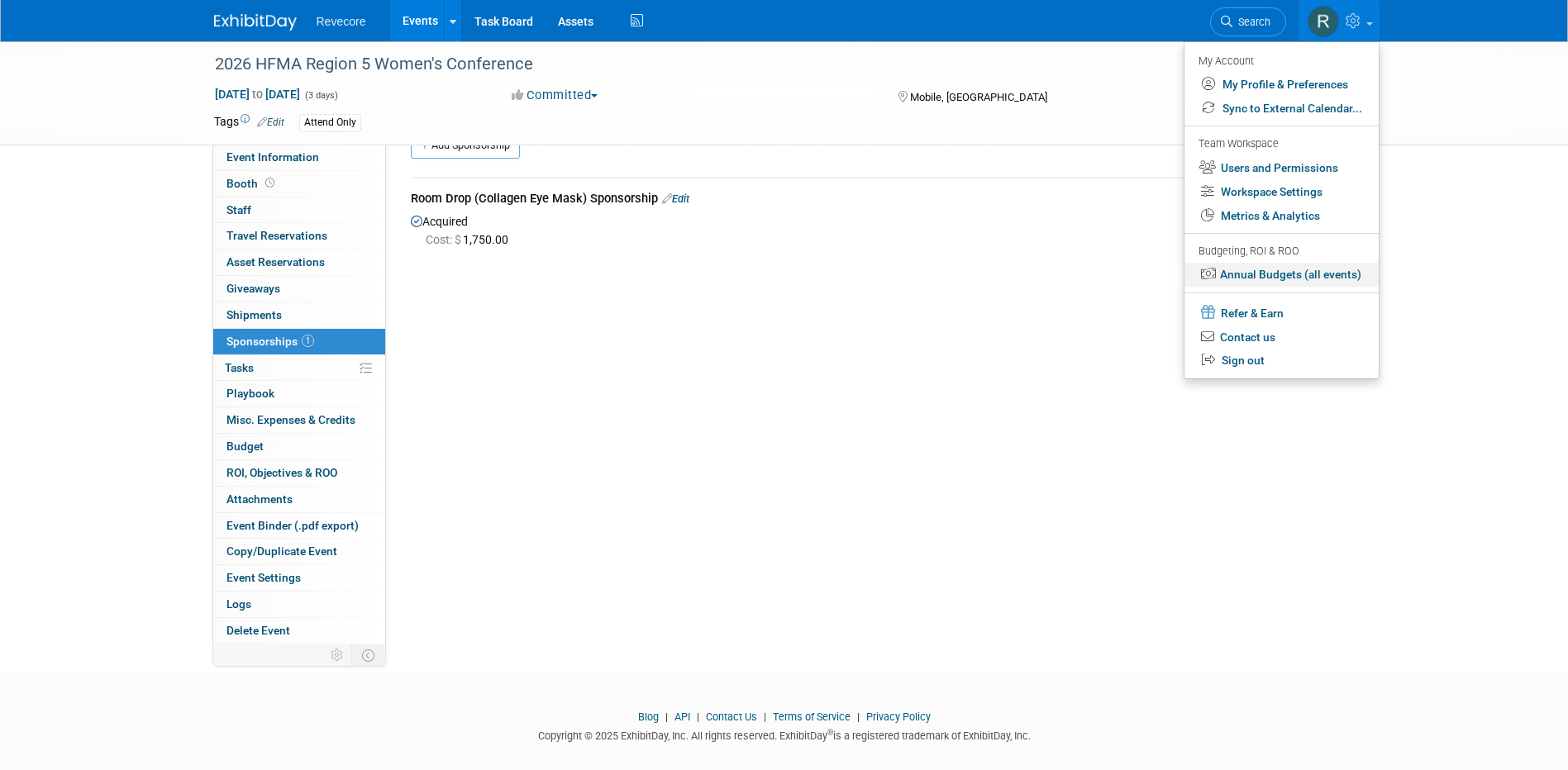
click at [1338, 282] on link "Annual Budgets (all events)" at bounding box center [1281, 274] width 194 height 24
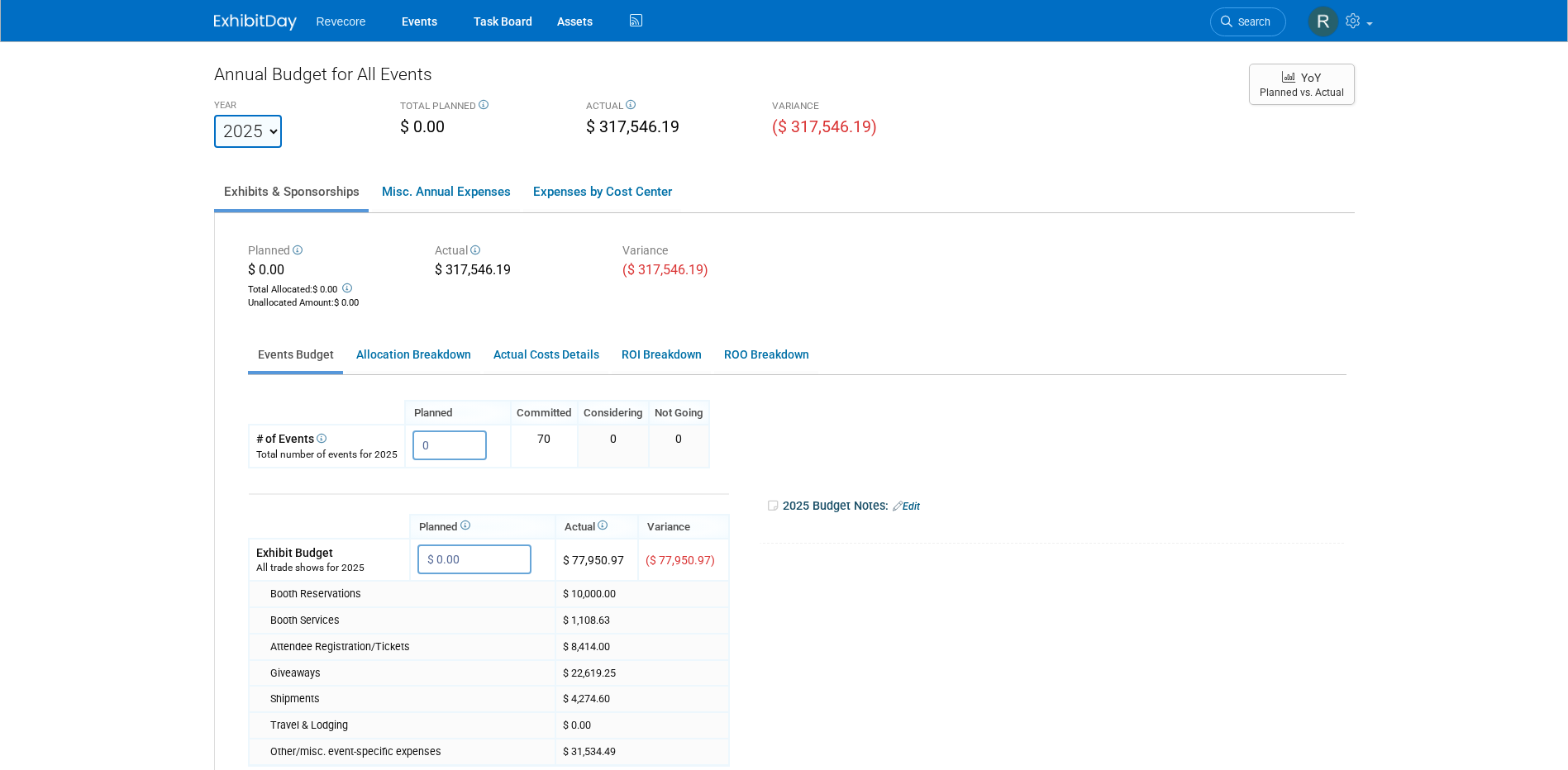
click at [252, 128] on select "2020 2021 2022 2023 2024 2025 2026 2027 2028 2029 2030 2031" at bounding box center [247, 132] width 67 height 33
select select "2026"
click at [214, 115] on select "2020 2021 2022 2023 2024 2025 2026 2027 2028 2029 2030 2031" at bounding box center [247, 132] width 67 height 33
